Goal: Information Seeking & Learning: Learn about a topic

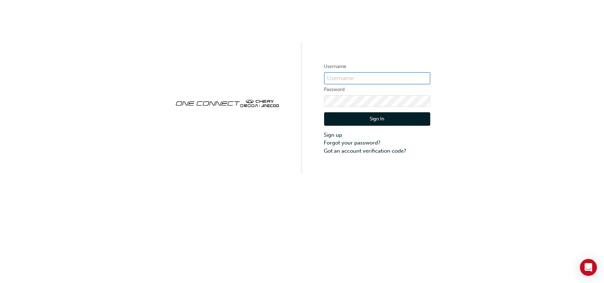
type input "CHAU0666"
drag, startPoint x: 348, startPoint y: 126, endPoint x: 364, endPoint y: 118, distance: 16.9
click at [364, 118] on div "Sign In Sign up Forgot your password? Got an account verification code?" at bounding box center [377, 131] width 106 height 48
click at [364, 118] on button "Sign In" at bounding box center [377, 118] width 106 height 13
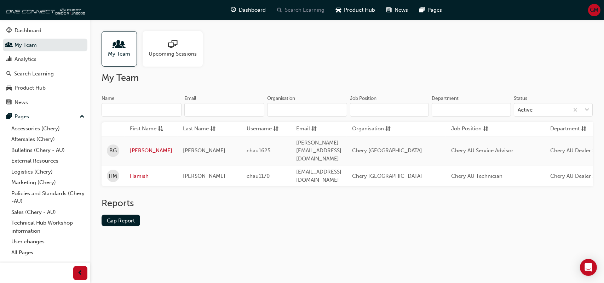
click at [311, 12] on span "Search Learning" at bounding box center [305, 10] width 40 height 8
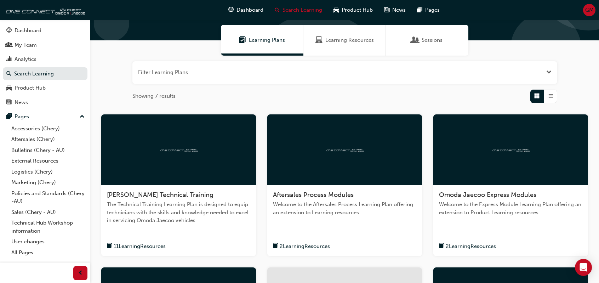
scroll to position [48, 0]
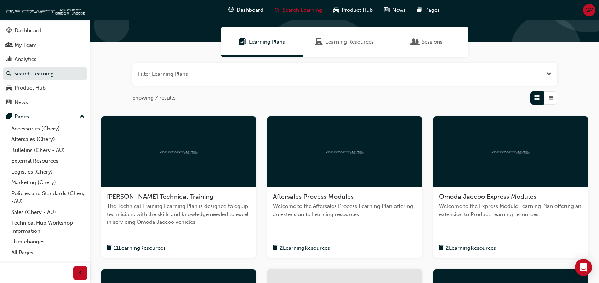
click at [343, 42] on span "Learning Resources" at bounding box center [349, 42] width 48 height 8
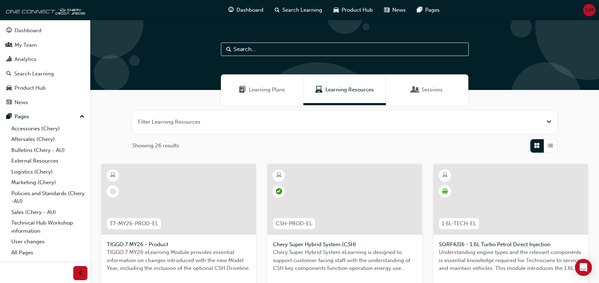
click at [334, 51] on input "text" at bounding box center [345, 48] width 248 height 13
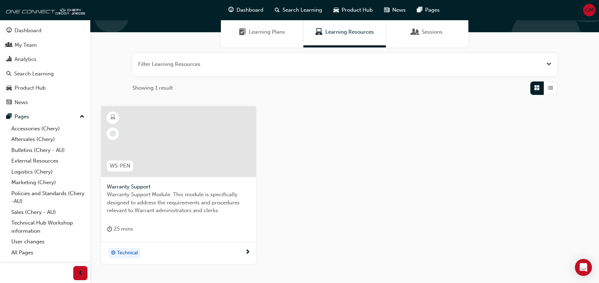
scroll to position [75, 0]
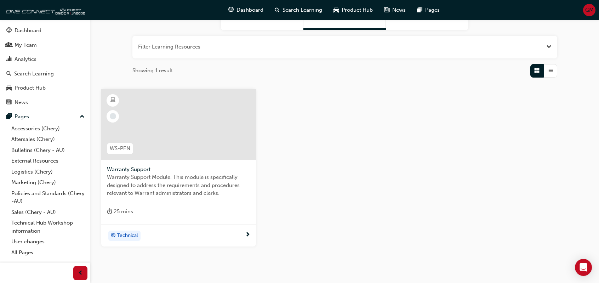
type input "warranty"
click at [249, 233] on span "next-icon" at bounding box center [247, 235] width 5 height 6
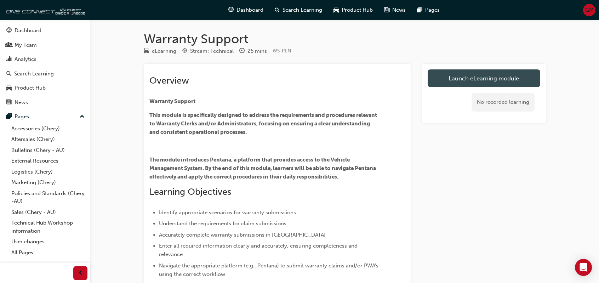
click at [440, 78] on link "Launch eLearning module" at bounding box center [484, 78] width 113 height 18
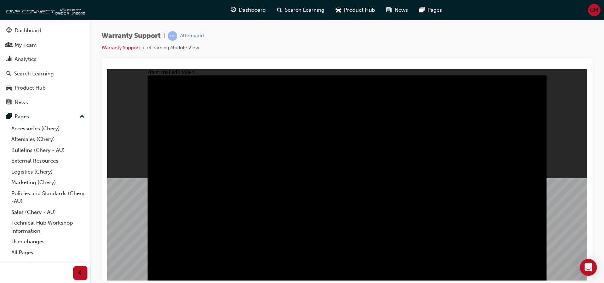
click at [604, 198] on div "Warranty Support | Attempted Warranty Support eLearning Module View" at bounding box center [347, 142] width 514 height 245
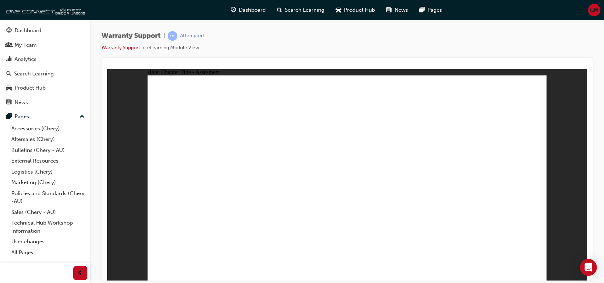
radio input "true"
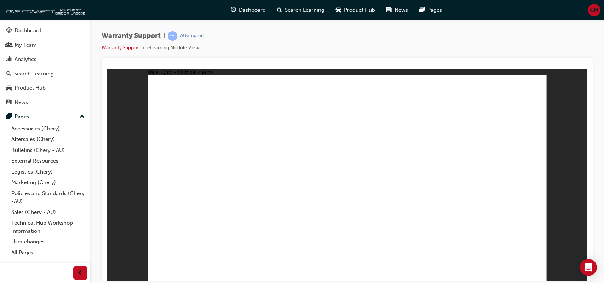
radio input "true"
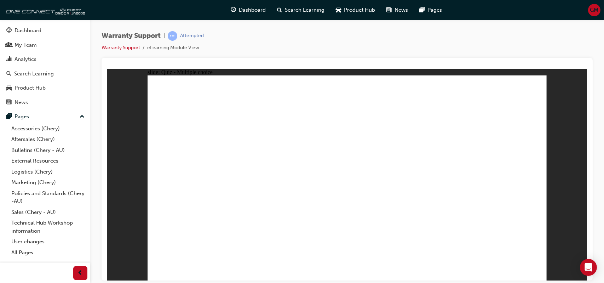
radio input "true"
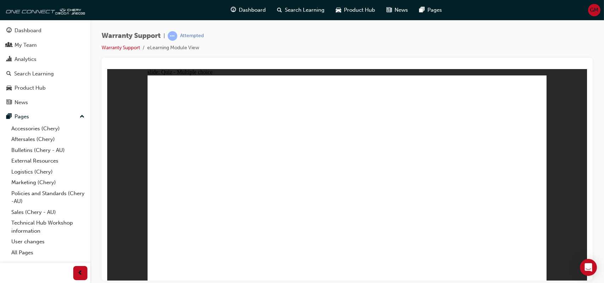
radio input "true"
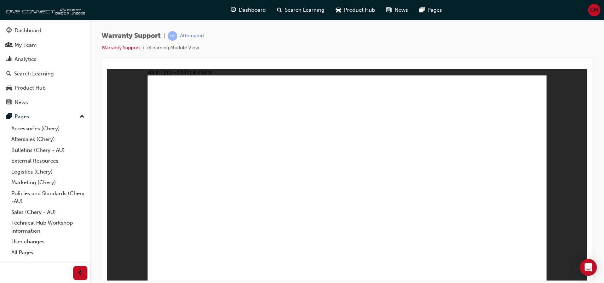
radio input "false"
radio input "true"
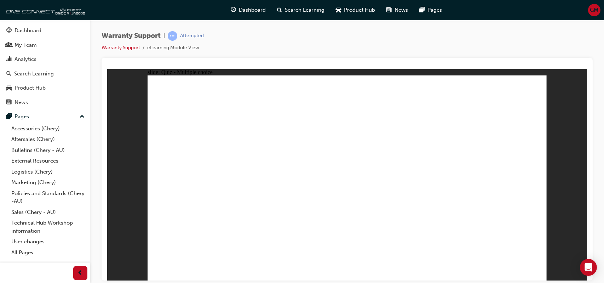
drag, startPoint x: 434, startPoint y: 180, endPoint x: 299, endPoint y: 210, distance: 138.0
radio input "true"
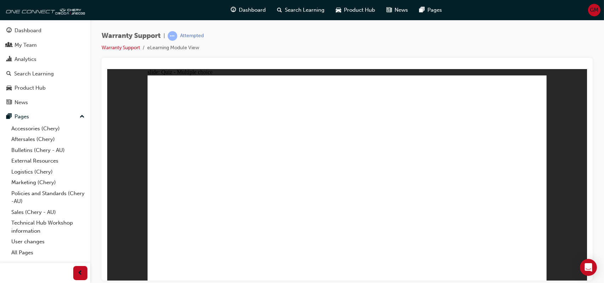
radio input "true"
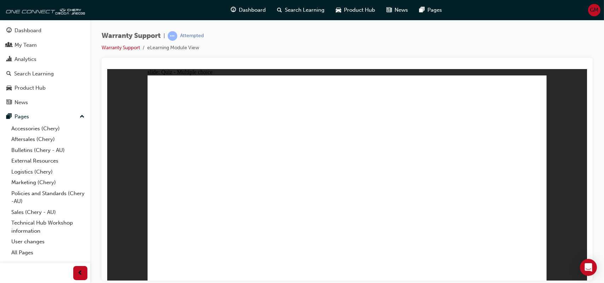
radio input "true"
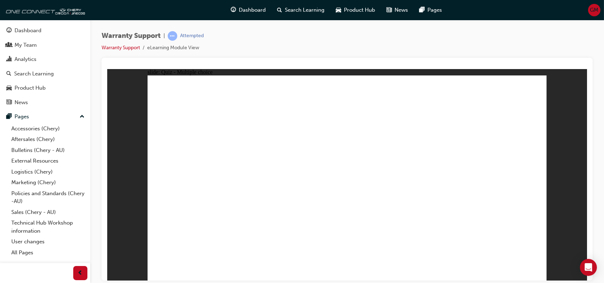
radio input "true"
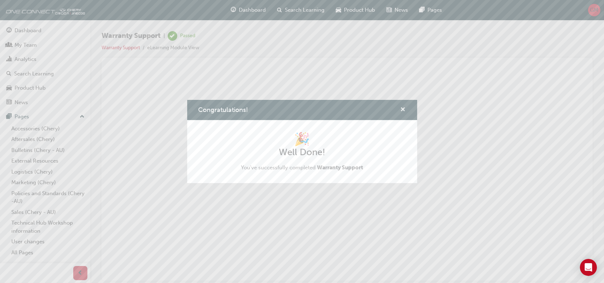
click at [405, 107] on span "cross-icon" at bounding box center [403, 110] width 5 height 6
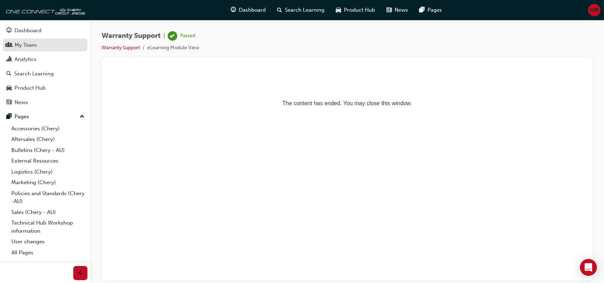
click at [48, 46] on div "My Team" at bounding box center [45, 45] width 78 height 9
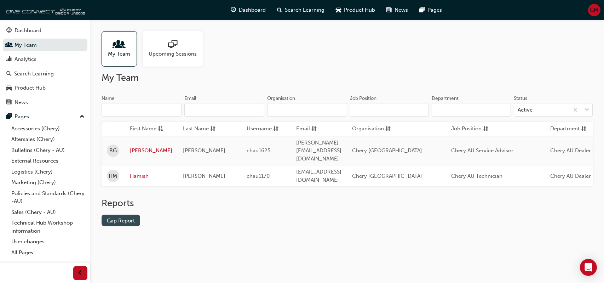
click at [129, 215] on link "Gap Report" at bounding box center [121, 221] width 39 height 12
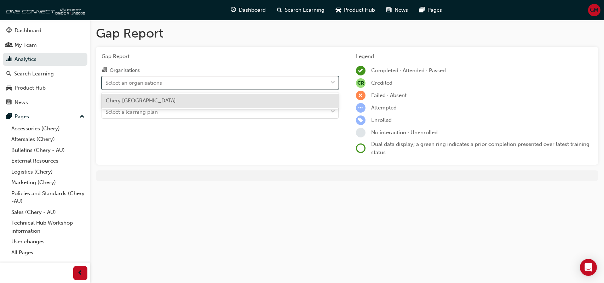
click at [329, 87] on div at bounding box center [333, 82] width 11 height 13
click at [106, 85] on input "Organisations option Chery Northern Beaches focused, 1 of 1. 1 result available…" at bounding box center [105, 82] width 1 height 6
click at [326, 97] on div "Chery [GEOGRAPHIC_DATA]" at bounding box center [220, 101] width 237 height 14
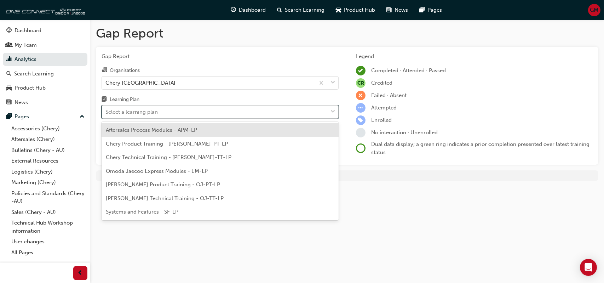
click at [329, 110] on div at bounding box center [333, 111] width 11 height 13
click at [106, 110] on input "Learning Plan option Aftersales Process Modules - APM-LP focused, 1 of 7. 7 res…" at bounding box center [105, 112] width 1 height 6
click at [315, 126] on div "Aftersales Process Modules - APM-LP" at bounding box center [220, 130] width 237 height 14
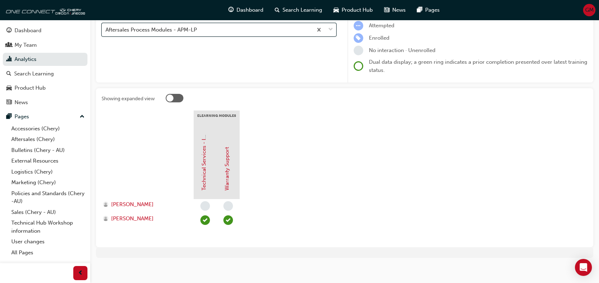
scroll to position [86, 0]
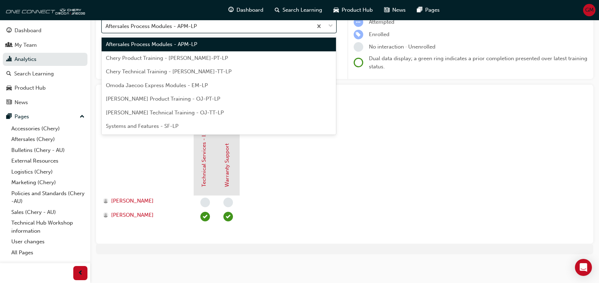
click at [333, 30] on span "down-icon" at bounding box center [330, 26] width 5 height 9
click at [106, 29] on input "Learning Plan option Aftersales Process Modules - APM-LP, selected. option Afte…" at bounding box center [105, 26] width 1 height 6
click at [301, 60] on div "Chery Product Training - [PERSON_NAME]-PT-LP" at bounding box center [219, 58] width 234 height 14
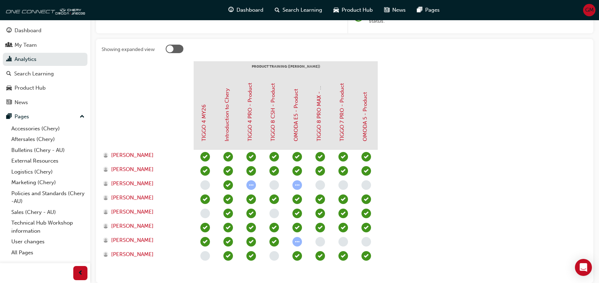
scroll to position [141, 0]
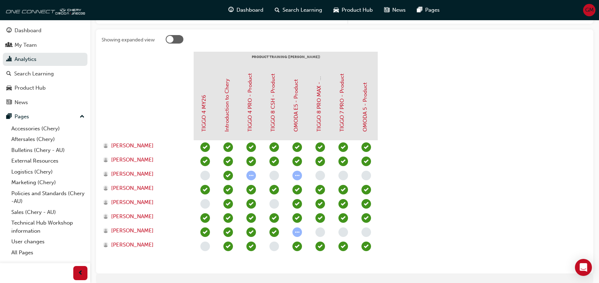
click at [592, 13] on span "GM" at bounding box center [589, 10] width 8 height 8
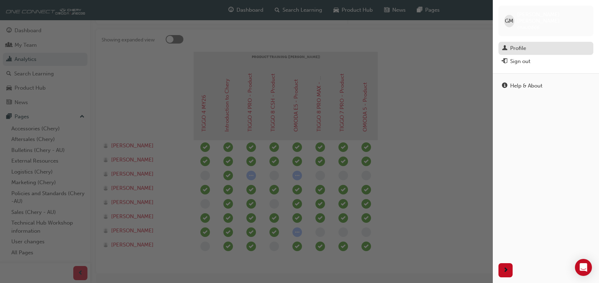
click at [517, 44] on div "Profile" at bounding box center [518, 48] width 16 height 8
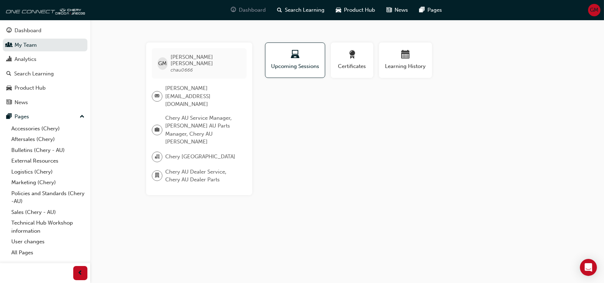
click at [242, 10] on span "Dashboard" at bounding box center [252, 10] width 27 height 8
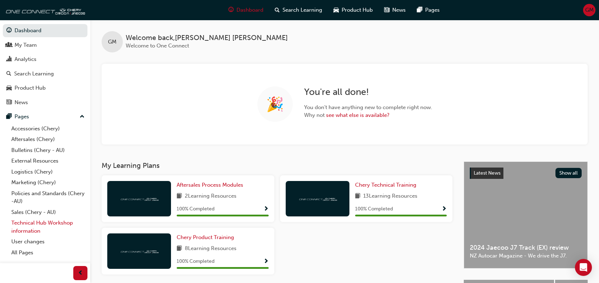
click at [33, 223] on link "Technical Hub Workshop information" at bounding box center [47, 226] width 79 height 19
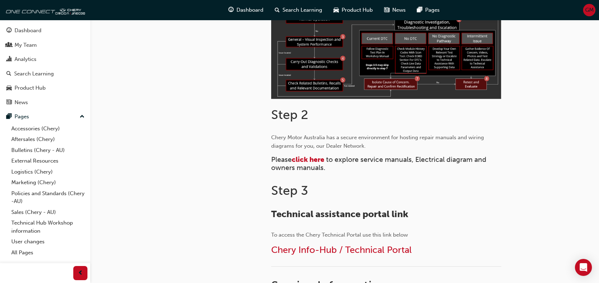
scroll to position [327, 0]
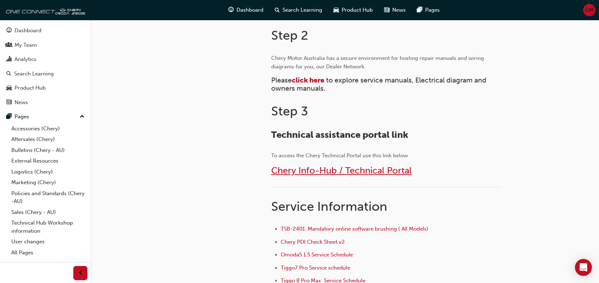
click at [359, 173] on span "Chery Info-Hub / Technical Portal" at bounding box center [341, 170] width 141 height 11
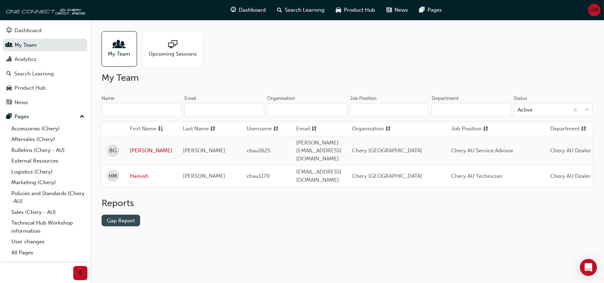
click at [129, 216] on link "Gap Report" at bounding box center [121, 221] width 39 height 12
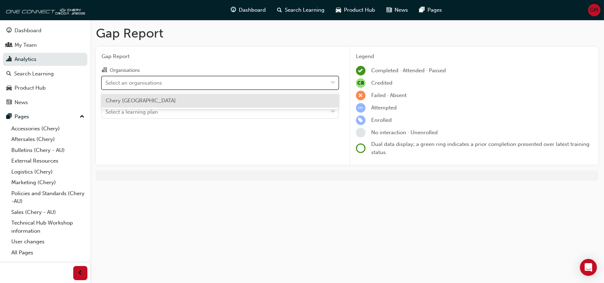
click at [332, 81] on span "down-icon" at bounding box center [333, 82] width 5 height 9
click at [106, 81] on input "Organisations option Chery Northern Beaches focused, 1 of 1. 1 result available…" at bounding box center [105, 82] width 1 height 6
click at [309, 100] on div "Chery [GEOGRAPHIC_DATA]" at bounding box center [220, 101] width 237 height 14
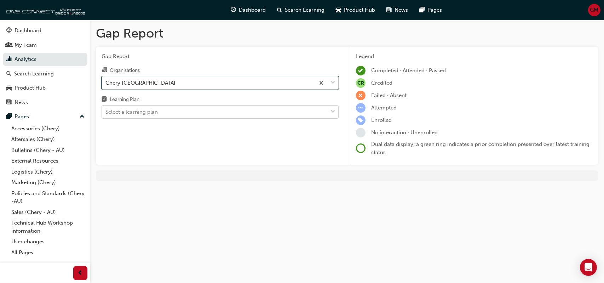
click at [335, 113] on span "down-icon" at bounding box center [333, 111] width 5 height 9
click at [106, 113] on input "Learning Plan Select a learning plan" at bounding box center [105, 112] width 1 height 6
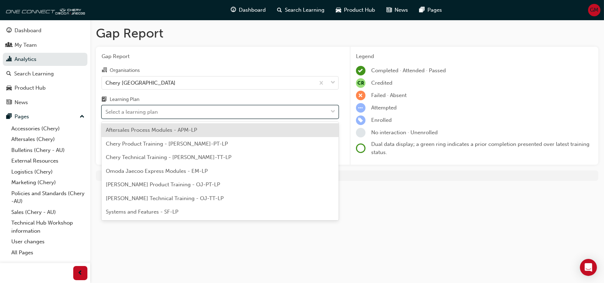
click at [195, 132] on span "Aftersales Process Modules - APM-LP" at bounding box center [151, 130] width 91 height 6
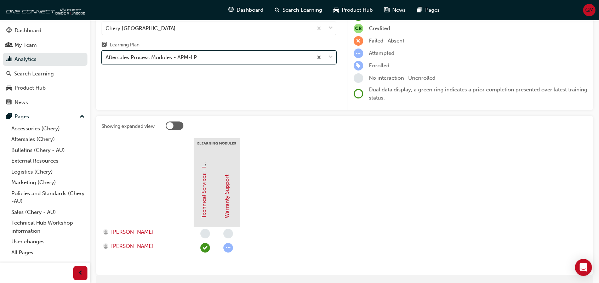
scroll to position [62, 0]
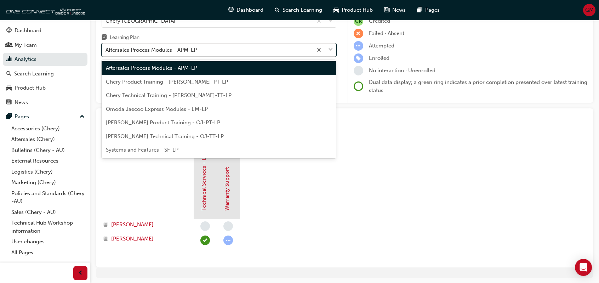
click at [333, 51] on div at bounding box center [324, 50] width 23 height 13
click at [106, 51] on input "Learning Plan option Aftersales Process Modules - APM-LP, selected. option Afte…" at bounding box center [105, 50] width 1 height 6
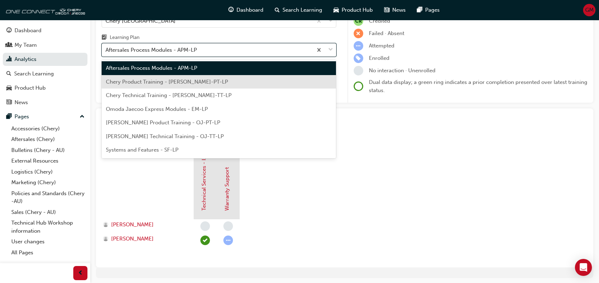
click at [278, 82] on div "Chery Product Training - [PERSON_NAME]-PT-LP" at bounding box center [219, 82] width 234 height 14
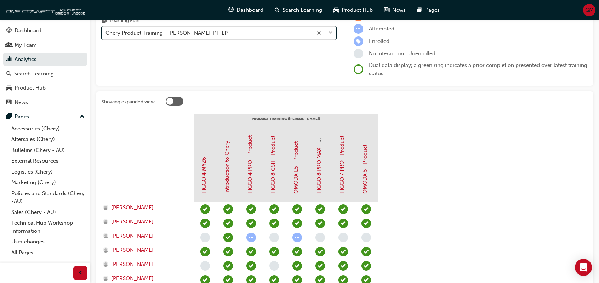
scroll to position [79, 0]
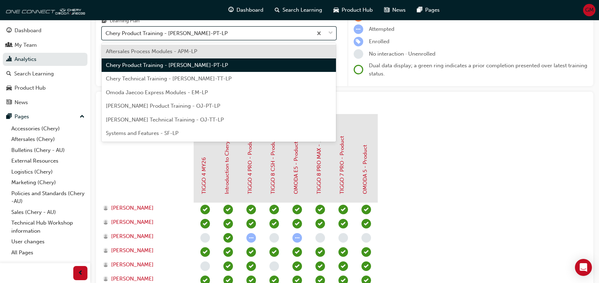
click at [332, 36] on span "down-icon" at bounding box center [330, 33] width 5 height 9
click at [106, 36] on input "Learning Plan option Chery Product Training - CHAU-PT-LP, selected. option Afte…" at bounding box center [105, 33] width 1 height 6
click at [278, 80] on div "Chery Technical Training - [PERSON_NAME]-TT-LP" at bounding box center [219, 79] width 234 height 14
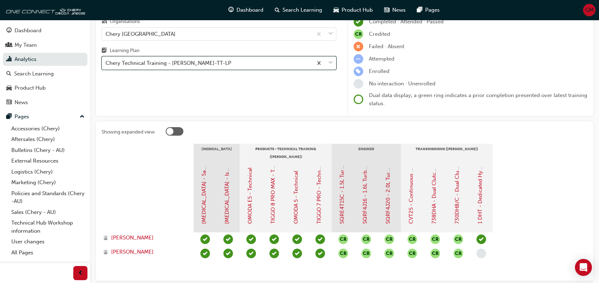
scroll to position [48, 0]
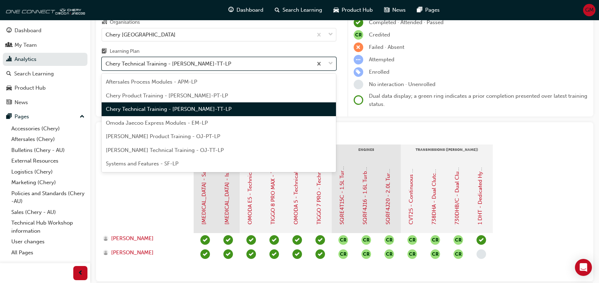
click at [330, 65] on span "down-icon" at bounding box center [330, 63] width 5 height 9
click at [106, 65] on input "Learning Plan option Chery Technical Training - CHAU-TT-LP, selected. option Ch…" at bounding box center [105, 64] width 1 height 6
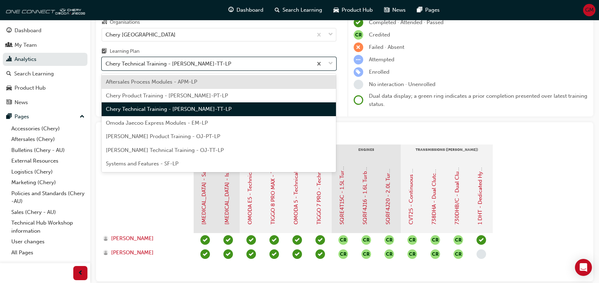
click at [245, 124] on div "Omoda Jaecoo Express Modules - EM-LP" at bounding box center [219, 123] width 234 height 14
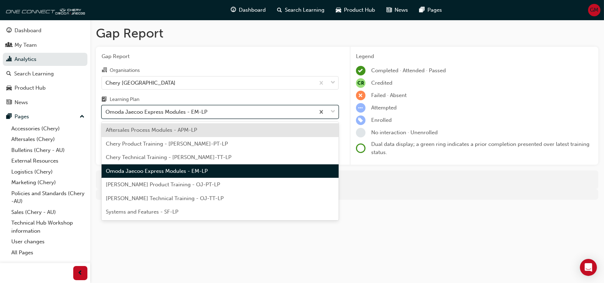
click at [333, 110] on span "down-icon" at bounding box center [333, 111] width 5 height 9
click at [106, 110] on input "Learning Plan option Omoda Jaecoo Express Modules - EM-LP, selected. option Aft…" at bounding box center [105, 112] width 1 height 6
click at [267, 210] on div "Systems and Features - SF-LP" at bounding box center [220, 212] width 237 height 14
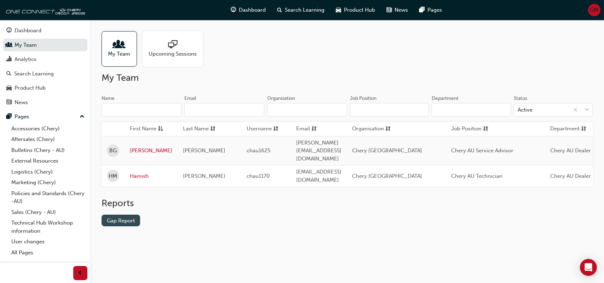
click at [126, 215] on link "Gap Report" at bounding box center [121, 221] width 39 height 12
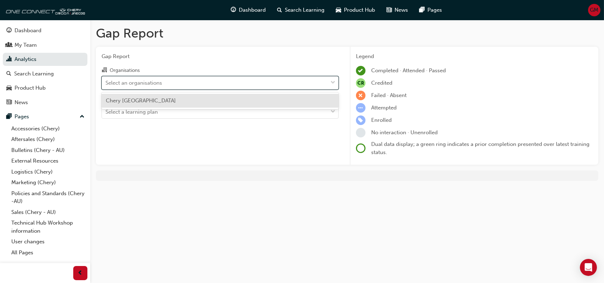
click at [323, 80] on div "Select an organisations" at bounding box center [215, 82] width 226 height 12
click at [106, 80] on input "Organisations option Chery Northern Beaches focused, 1 of 1. 1 result available…" at bounding box center [105, 82] width 1 height 6
click at [312, 105] on div "Chery [GEOGRAPHIC_DATA]" at bounding box center [220, 101] width 237 height 14
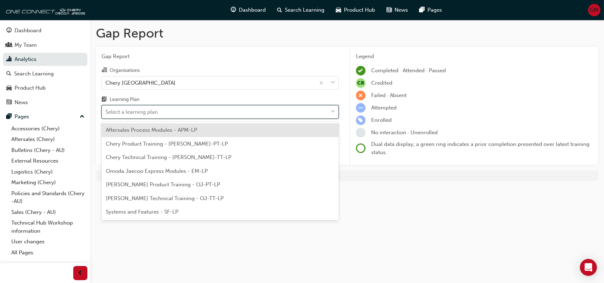
click at [331, 113] on span "down-icon" at bounding box center [333, 111] width 5 height 9
click at [106, 113] on input "Learning Plan option Aftersales Process Modules - APM-LP focused, 1 of 7. 7 res…" at bounding box center [105, 112] width 1 height 6
click at [300, 130] on div "Aftersales Process Modules - APM-LP" at bounding box center [220, 130] width 237 height 14
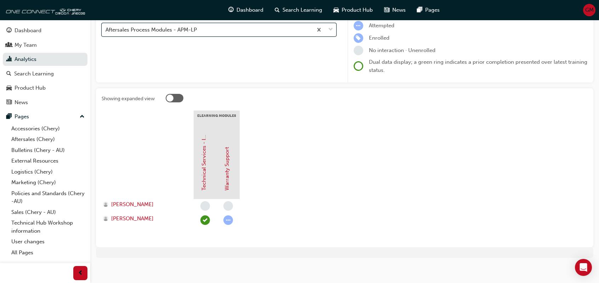
scroll to position [85, 0]
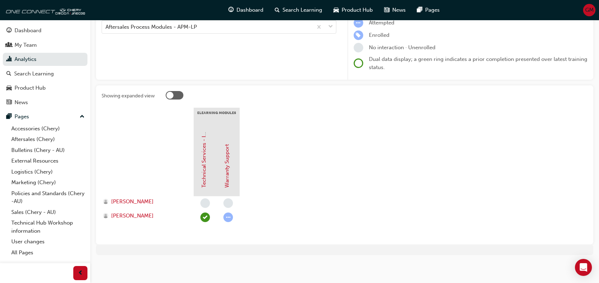
click at [177, 97] on div at bounding box center [175, 95] width 18 height 8
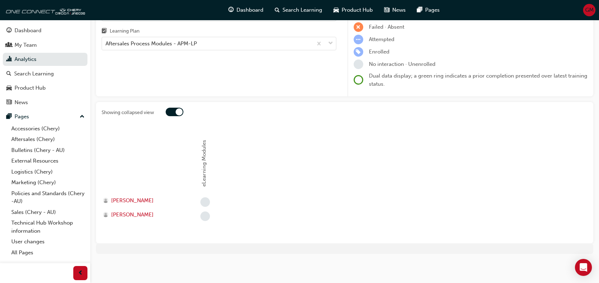
scroll to position [68, 0]
click at [169, 112] on div at bounding box center [175, 112] width 18 height 8
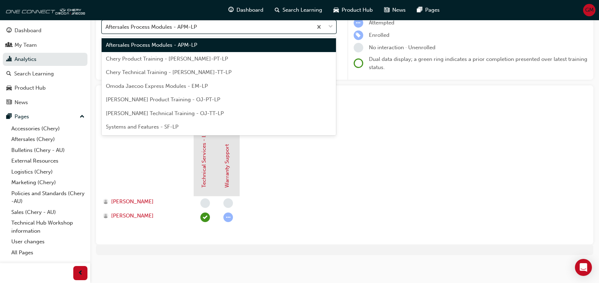
click at [331, 28] on span "down-icon" at bounding box center [330, 26] width 5 height 9
click at [106, 28] on input "Learning Plan option Aftersales Process Modules - APM-LP, selected. option Afte…" at bounding box center [105, 27] width 1 height 6
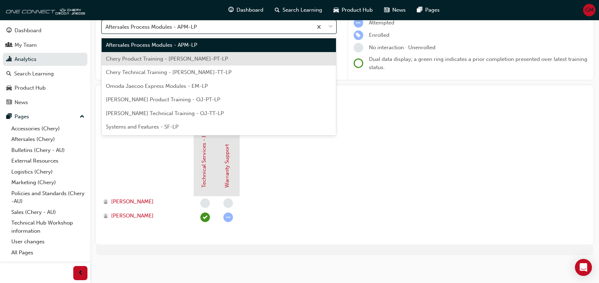
click at [283, 53] on div "Chery Product Training - [PERSON_NAME]-PT-LP" at bounding box center [219, 59] width 234 height 14
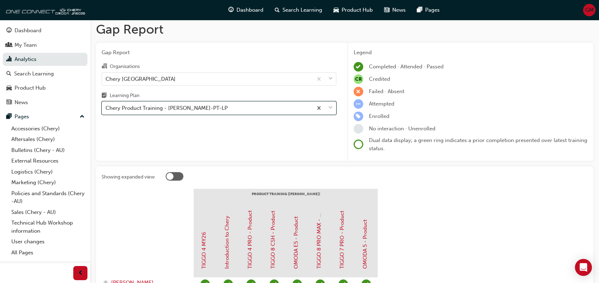
scroll to position [4, 0]
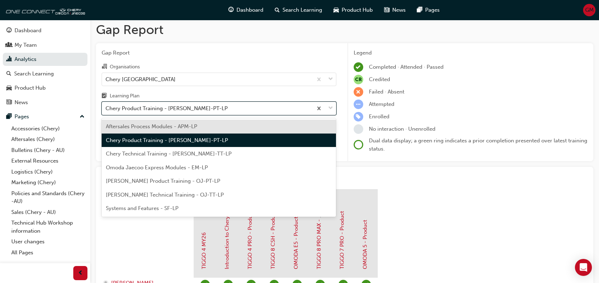
click at [330, 108] on span "down-icon" at bounding box center [330, 108] width 5 height 9
click at [106, 108] on input "Learning Plan option Chery Product Training - [PERSON_NAME]-PT-LP, selected. op…" at bounding box center [105, 108] width 1 height 6
click at [306, 154] on div "Chery Technical Training - [PERSON_NAME]-TT-LP" at bounding box center [219, 154] width 234 height 14
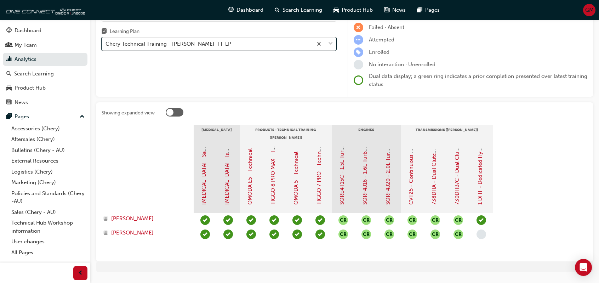
scroll to position [79, 0]
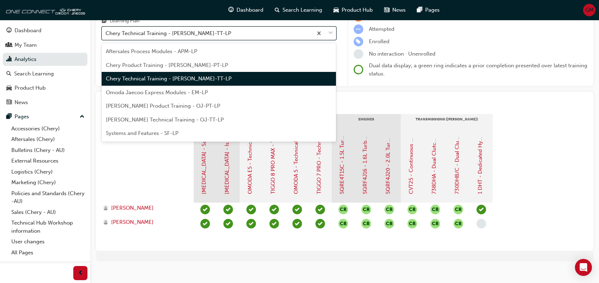
click at [332, 35] on span "down-icon" at bounding box center [330, 33] width 5 height 9
click at [106, 35] on input "Learning Plan option Chery Technical Training - [PERSON_NAME]-TT-LP, selected. …" at bounding box center [105, 33] width 1 height 6
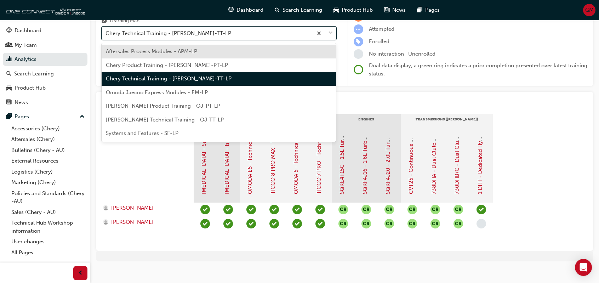
click at [276, 133] on div "Systems and Features - SF-LP" at bounding box center [219, 133] width 234 height 14
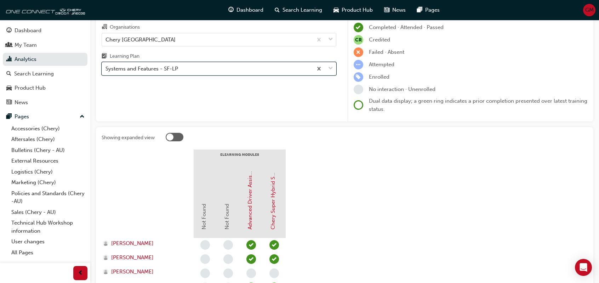
scroll to position [43, 0]
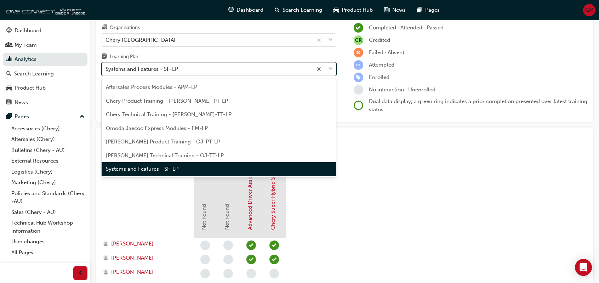
click at [332, 74] on div at bounding box center [324, 69] width 23 height 13
click at [106, 72] on input "Learning Plan option Systems and Features - SF-LP, selected. option Systems and…" at bounding box center [105, 69] width 1 height 6
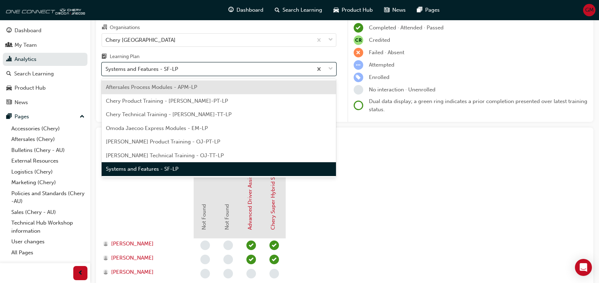
click at [322, 85] on div "Aftersales Process Modules - APM-LP" at bounding box center [219, 87] width 234 height 14
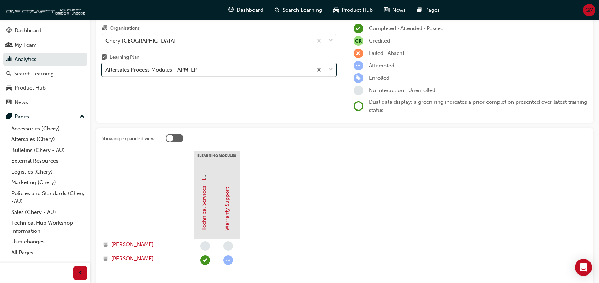
scroll to position [41, 0]
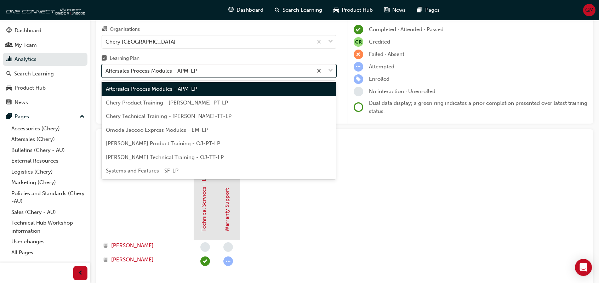
click at [332, 70] on span "down-icon" at bounding box center [330, 70] width 5 height 9
click at [106, 70] on input "Learning Plan option Aftersales Process Modules - APM-LP, selected. option Afte…" at bounding box center [105, 71] width 1 height 6
click at [293, 104] on div "Chery Product Training - [PERSON_NAME]-PT-LP" at bounding box center [219, 103] width 234 height 14
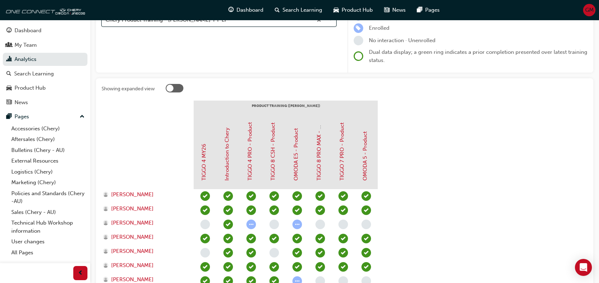
scroll to position [79, 0]
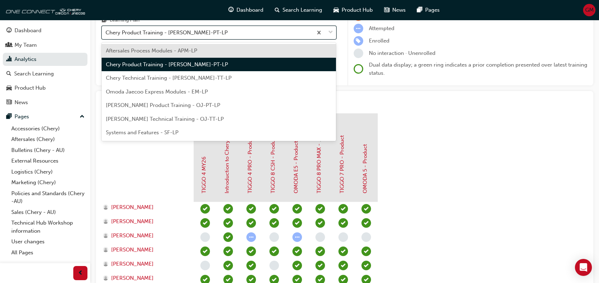
click at [332, 32] on span "down-icon" at bounding box center [330, 32] width 5 height 9
click at [106, 32] on input "Learning Plan option Chery Product Training - [PERSON_NAME]-PT-LP, selected. op…" at bounding box center [105, 32] width 1 height 6
click at [296, 76] on div "Chery Technical Training - [PERSON_NAME]-TT-LP" at bounding box center [219, 78] width 234 height 14
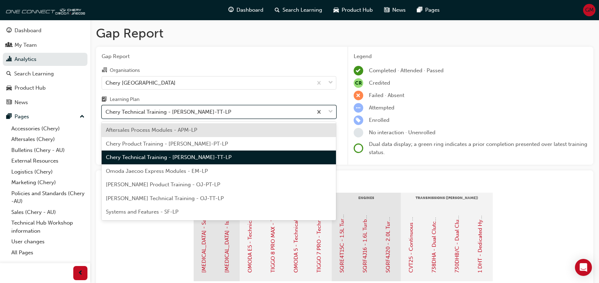
click at [330, 110] on span "down-icon" at bounding box center [330, 111] width 5 height 9
click at [106, 110] on input "Learning Plan option Chery Technical Training - [PERSON_NAME]-TT-LP, selected. …" at bounding box center [105, 112] width 1 height 6
click at [320, 132] on div "Aftersales Process Modules - APM-LP" at bounding box center [219, 130] width 234 height 14
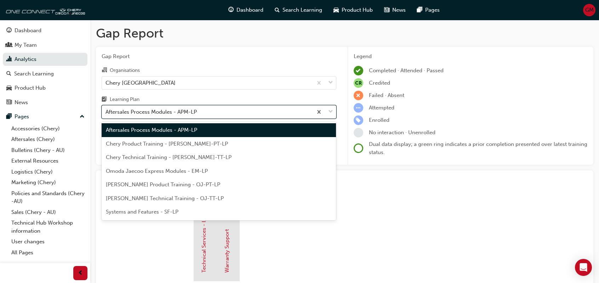
click at [332, 114] on span "down-icon" at bounding box center [330, 111] width 5 height 9
click at [106, 114] on input "Learning Plan option Aftersales Process Modules - APM-LP, selected. option Afte…" at bounding box center [105, 112] width 1 height 6
click at [315, 139] on div "Chery Product Training - [PERSON_NAME]-PT-LP" at bounding box center [219, 144] width 234 height 14
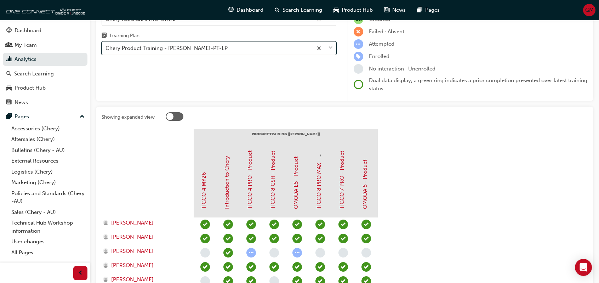
scroll to position [63, 0]
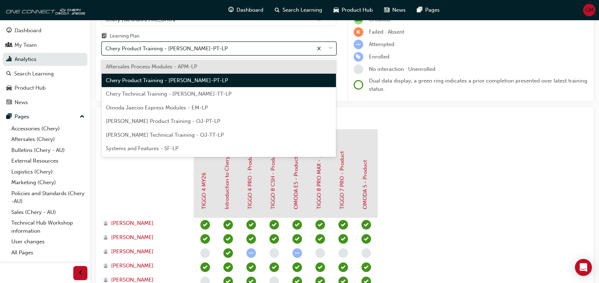
click at [327, 52] on div at bounding box center [324, 48] width 23 height 13
click at [106, 51] on input "Learning Plan option Chery Product Training - [PERSON_NAME]-PT-LP, selected. op…" at bounding box center [105, 48] width 1 height 6
click at [310, 95] on div "Chery Technical Training - [PERSON_NAME]-TT-LP" at bounding box center [219, 94] width 234 height 14
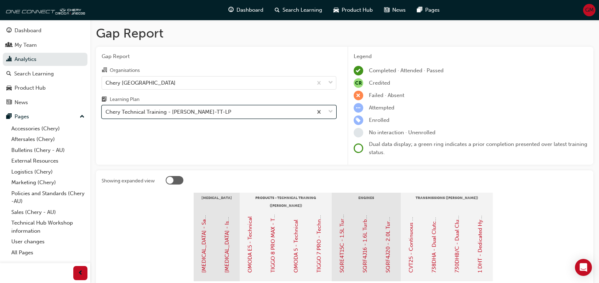
click at [328, 110] on div at bounding box center [324, 111] width 23 height 13
click at [106, 110] on input "Learning Plan option Chery Technical Training - [PERSON_NAME]-TT-LP, selected. …" at bounding box center [105, 112] width 1 height 6
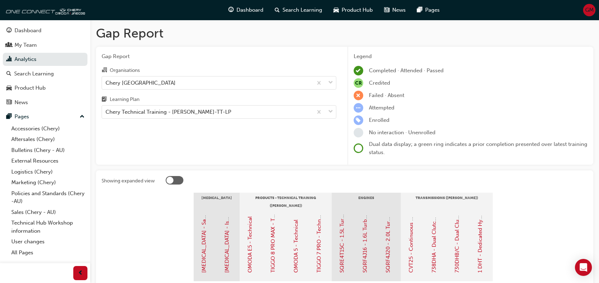
click at [345, 165] on div "Gap Report Gap Report Organisations Chery Northern Beaches Learning Plan Chery …" at bounding box center [344, 185] width 509 height 331
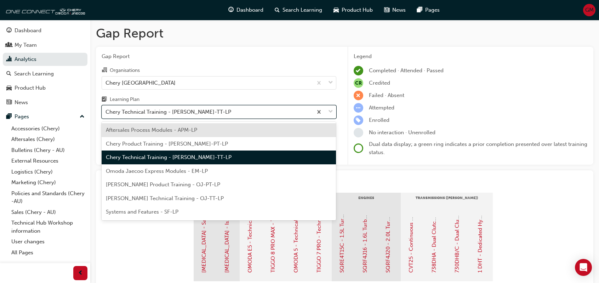
click at [332, 113] on span "down-icon" at bounding box center [330, 111] width 5 height 9
click at [106, 113] on input "Learning Plan option Chery Technical Training - [PERSON_NAME]-TT-LP, selected. …" at bounding box center [105, 112] width 1 height 6
click at [281, 131] on div "Aftersales Process Modules - APM-LP" at bounding box center [219, 130] width 234 height 14
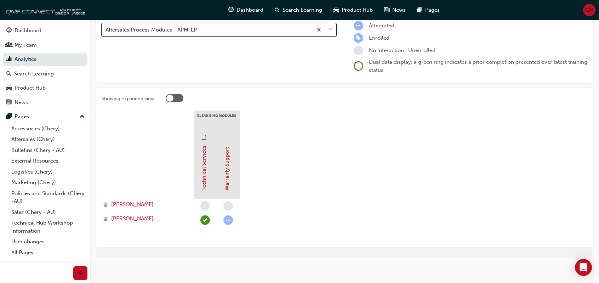
scroll to position [86, 0]
